Goal: Task Accomplishment & Management: Use online tool/utility

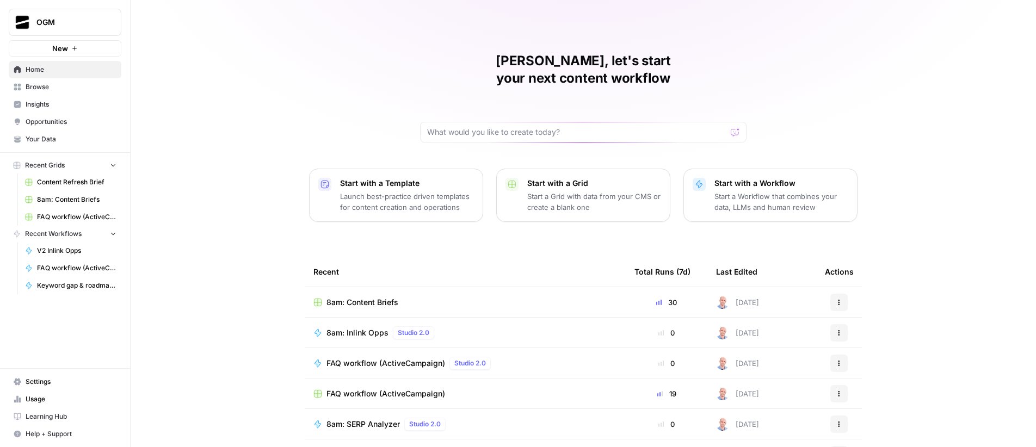
click at [57, 44] on span "New" at bounding box center [60, 48] width 16 height 11
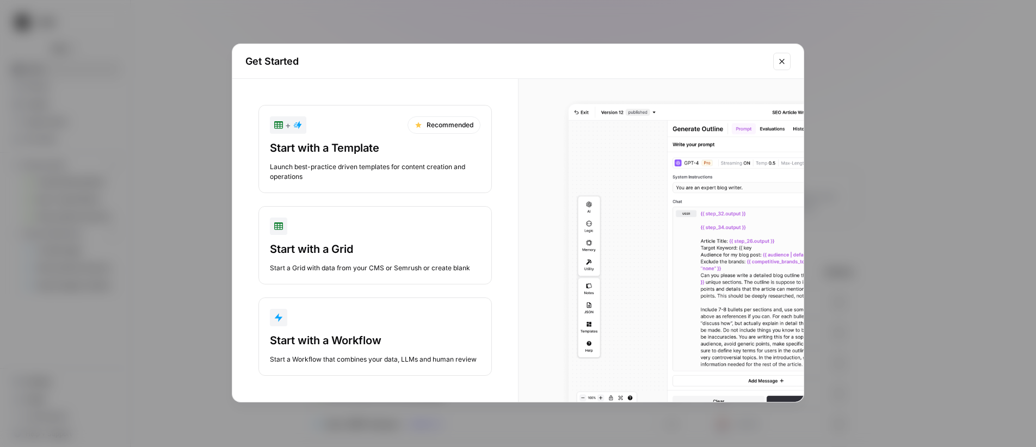
click at [397, 348] on div "Start with a Workflow Start a Workflow that combines your data, LLMs and human …" at bounding box center [375, 349] width 211 height 32
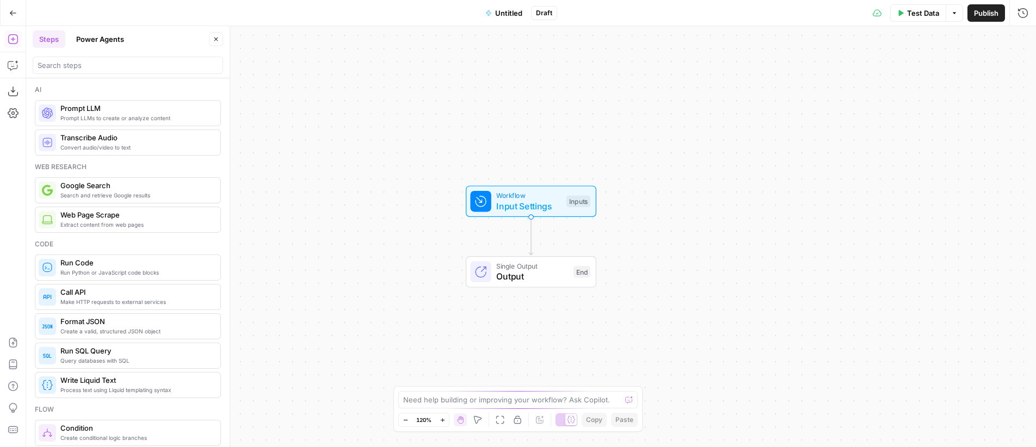
click at [106, 39] on button "Power Agents" at bounding box center [100, 38] width 61 height 17
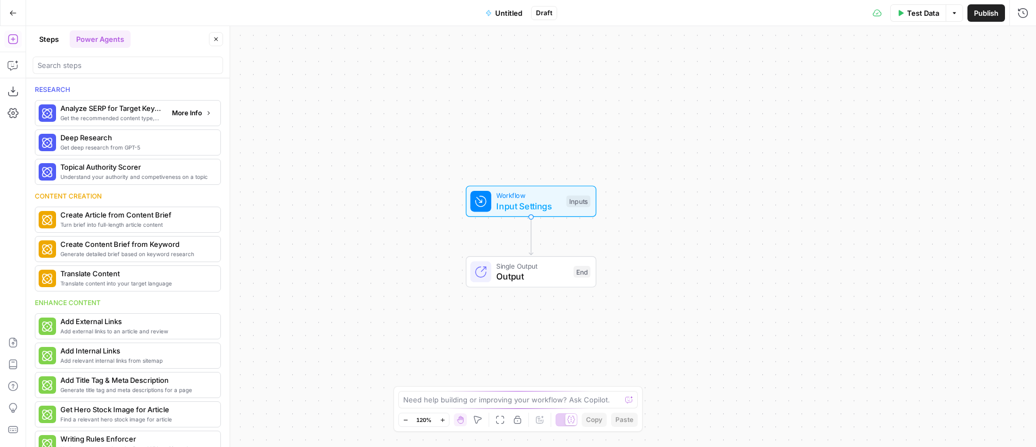
click at [147, 111] on span "Analyze SERP for Target Keyword" at bounding box center [111, 108] width 103 height 11
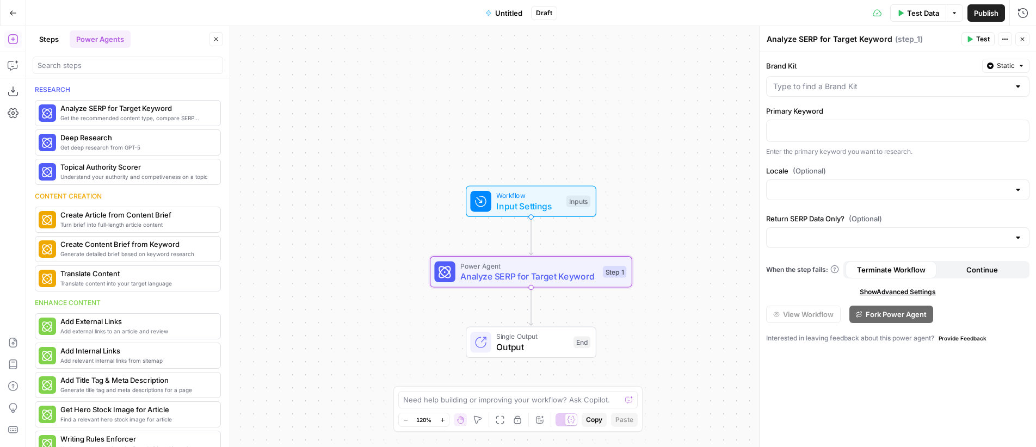
click at [12, 17] on button "Go Back" at bounding box center [13, 13] width 20 height 20
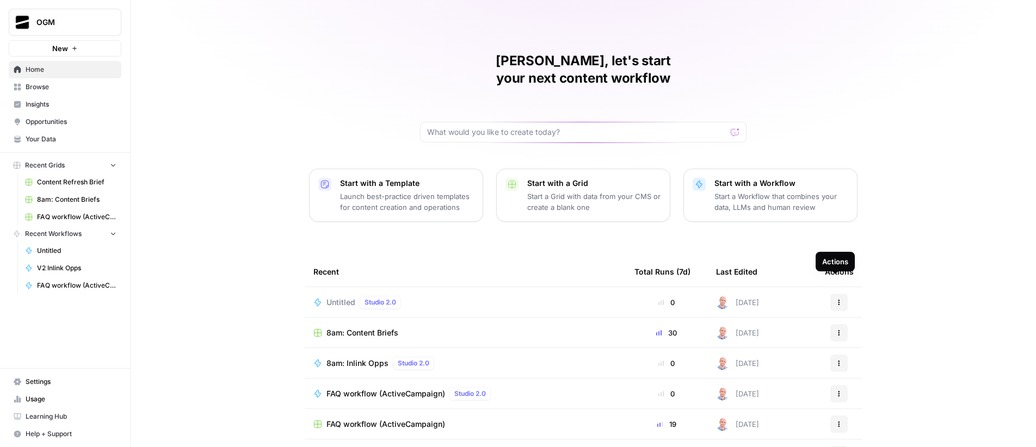
click at [830, 294] on button "Actions" at bounding box center [838, 302] width 17 height 17
click at [877, 331] on span "Delete" at bounding box center [891, 335] width 87 height 11
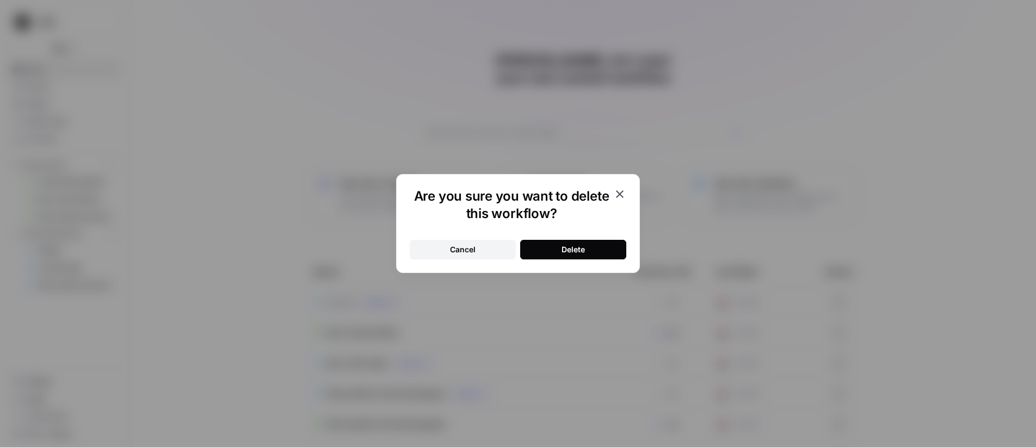
click at [587, 248] on button "Delete" at bounding box center [573, 250] width 106 height 20
